Goal: Find specific page/section: Find specific page/section

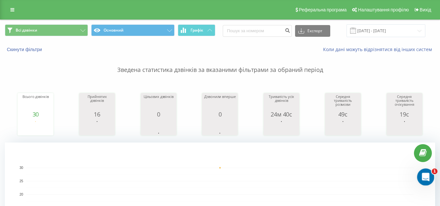
click at [424, 175] on icon "Відкрити програму для спілкування Intercom" at bounding box center [425, 176] width 11 height 11
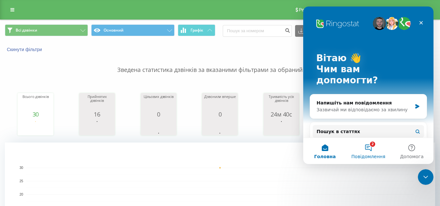
click at [372, 152] on button "2 Повідомлення" at bounding box center [368, 151] width 43 height 26
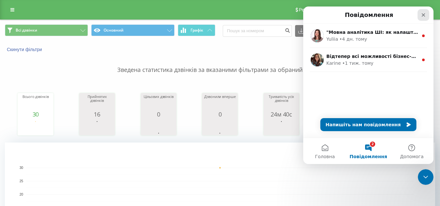
click at [425, 12] on div "Закрити" at bounding box center [424, 15] width 12 height 12
